Goal: Information Seeking & Learning: Learn about a topic

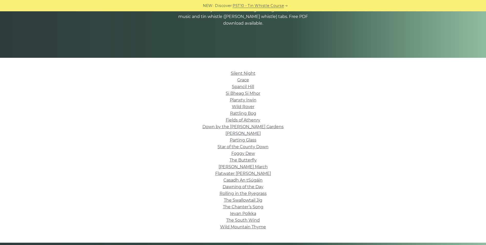
scroll to position [103, 0]
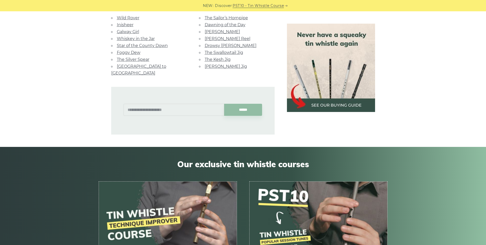
scroll to position [359, 0]
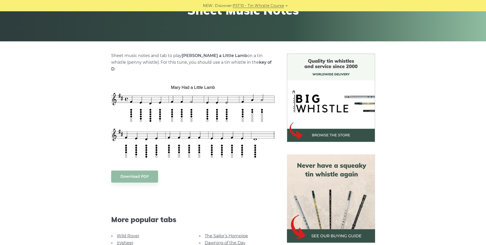
scroll to position [128, 0]
